Goal: Contribute content: Add original content to the website for others to see

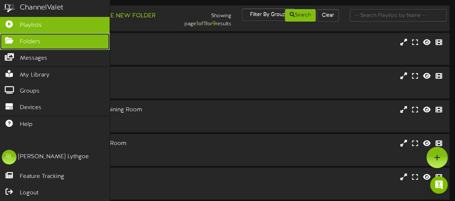
click at [26, 40] on span "Folders" at bounding box center [30, 42] width 21 height 8
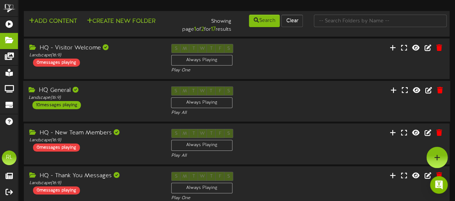
click at [263, 108] on div "S M T W T F S Always Playing Play All" at bounding box center [236, 102] width 142 height 30
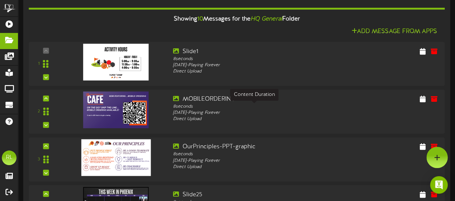
scroll to position [103, 0]
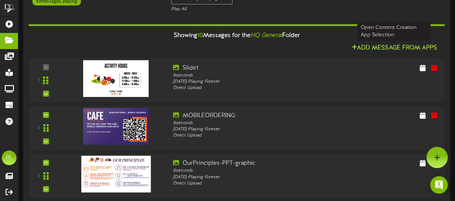
click at [364, 47] on button "Add Message From Apps" at bounding box center [394, 48] width 90 height 9
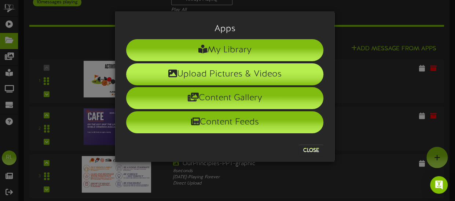
click at [239, 74] on li "Upload Pictures & Videos" at bounding box center [224, 74] width 197 height 22
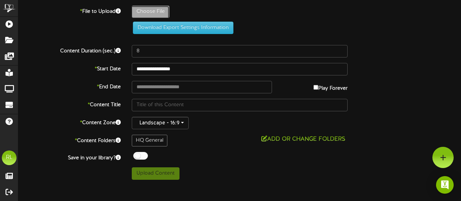
type input "**********"
type input "2025MercuryPlayoffOn-Sale-Round2-R2G3G4-PlayerMatchup-8-GAME4-5PM_16x9_PlayerMa…"
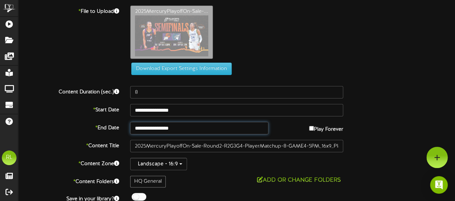
click at [230, 128] on input "**********" at bounding box center [199, 128] width 138 height 12
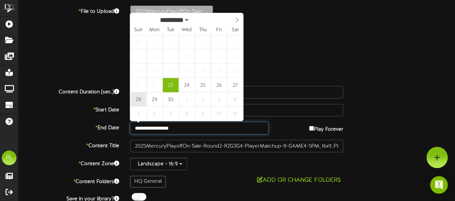
type input "**********"
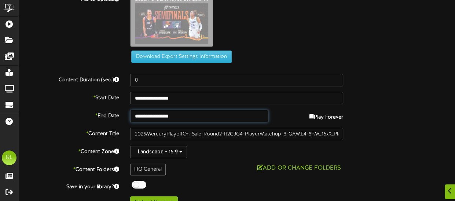
scroll to position [24, 0]
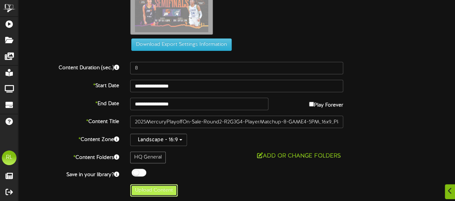
click at [161, 187] on button "Upload Content" at bounding box center [154, 190] width 48 height 12
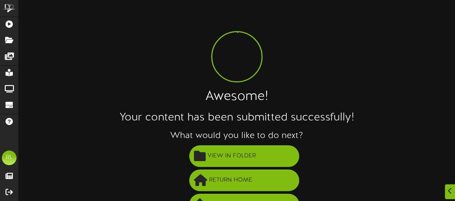
scroll to position [18, 0]
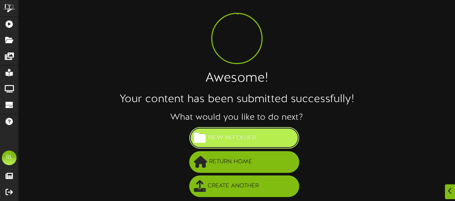
click at [265, 136] on button "View in Folder" at bounding box center [244, 138] width 110 height 22
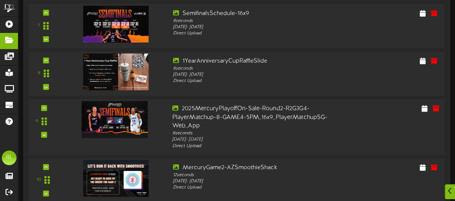
scroll to position [462, 0]
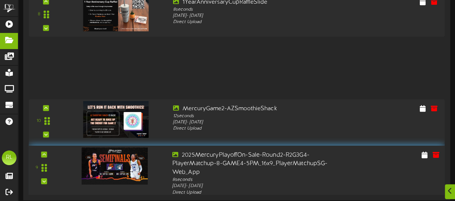
drag, startPoint x: 49, startPoint y: 61, endPoint x: 56, endPoint y: 167, distance: 106.6
click at [56, 167] on div "9" at bounding box center [44, 167] width 35 height 33
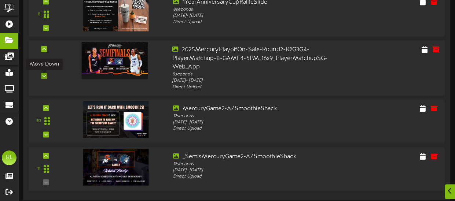
click at [46, 77] on div at bounding box center [44, 76] width 6 height 6
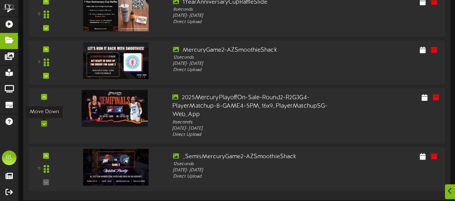
click at [44, 125] on icon at bounding box center [44, 124] width 3 height 4
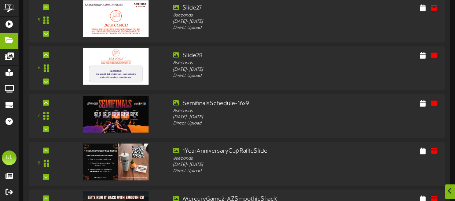
scroll to position [312, 0]
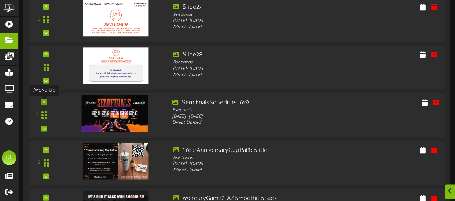
click at [43, 103] on icon at bounding box center [44, 102] width 3 height 4
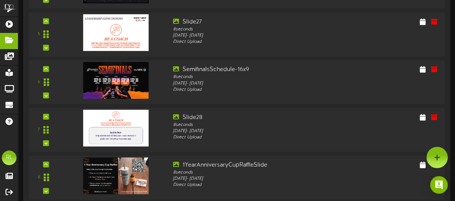
scroll to position [271, 0]
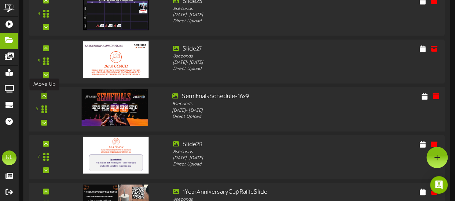
click at [46, 97] on icon at bounding box center [44, 96] width 3 height 4
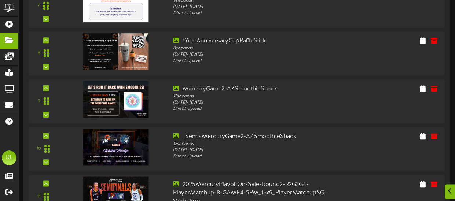
scroll to position [462, 0]
